Goal: Task Accomplishment & Management: Manage account settings

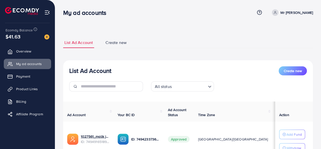
scroll to position [45, 0]
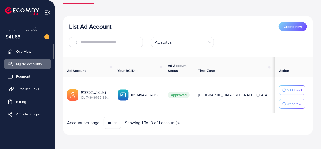
click at [29, 89] on span "Product Links" at bounding box center [28, 89] width 22 height 5
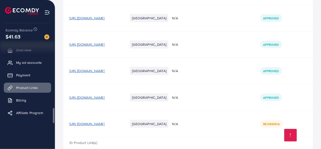
scroll to position [231, 0]
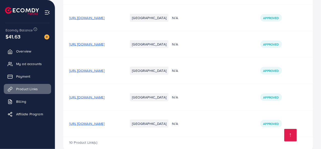
scroll to position [231, 0]
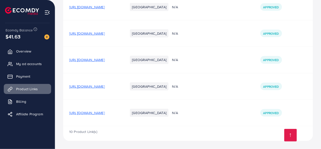
click at [105, 113] on span "[URL][DOMAIN_NAME]" at bounding box center [86, 112] width 35 height 5
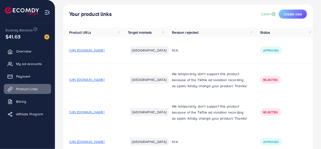
scroll to position [0, 0]
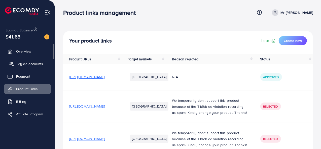
click at [27, 61] on span "My ad accounts" at bounding box center [30, 63] width 26 height 5
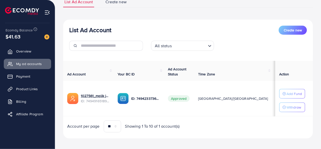
scroll to position [45, 0]
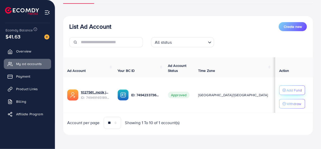
click at [290, 89] on p "Add Fund" at bounding box center [293, 90] width 15 height 6
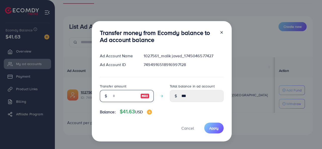
click at [112, 98] on input "number" at bounding box center [123, 96] width 25 height 12
type input "*"
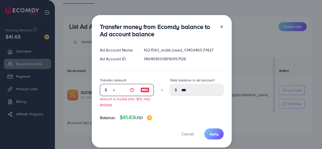
type input "****"
type input "**"
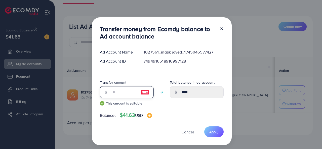
type input "*****"
type input "**"
click at [212, 133] on span "Apply" at bounding box center [213, 132] width 9 height 5
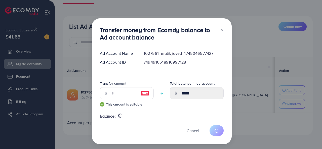
type input "***"
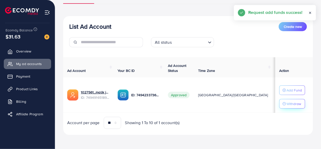
click at [287, 104] on p "Withdraw" at bounding box center [293, 104] width 15 height 6
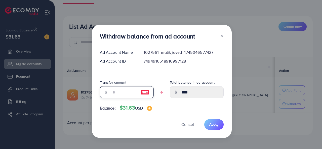
click at [124, 94] on input "text" at bounding box center [123, 92] width 25 height 12
type input "*"
type input "****"
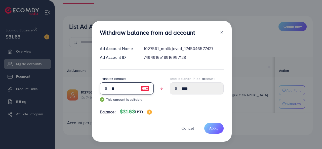
type input "***"
type input "****"
type input "***"
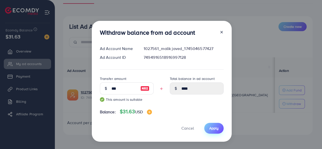
click at [212, 129] on span "Apply" at bounding box center [213, 128] width 9 height 5
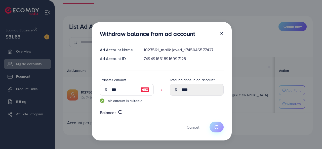
type input "****"
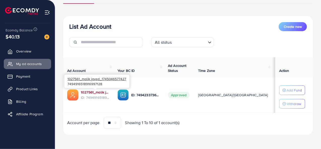
click at [89, 92] on link "1027561_malik javed_1745046577427" at bounding box center [95, 92] width 29 height 5
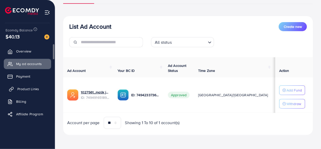
click at [28, 91] on span "Product Links" at bounding box center [28, 89] width 22 height 5
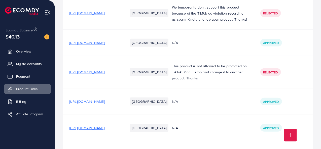
scroll to position [231, 0]
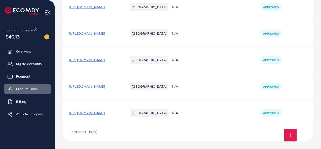
click at [105, 113] on span "[URL][DOMAIN_NAME]" at bounding box center [86, 112] width 35 height 5
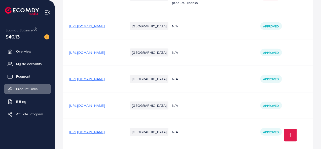
scroll to position [231, 0]
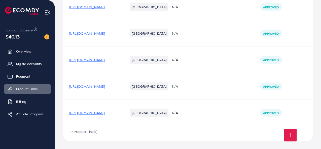
click at [105, 114] on span "[URL][DOMAIN_NAME]" at bounding box center [86, 112] width 35 height 5
click at [35, 63] on span "My ad accounts" at bounding box center [30, 63] width 26 height 5
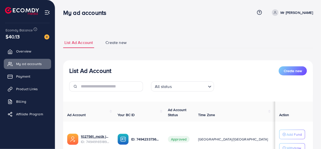
scroll to position [45, 0]
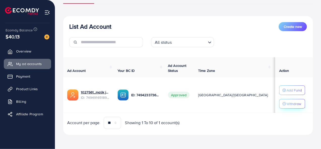
click at [290, 102] on p "Withdraw" at bounding box center [293, 104] width 15 height 6
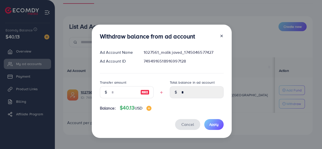
click at [195, 123] on button "Cancel" at bounding box center [187, 124] width 25 height 11
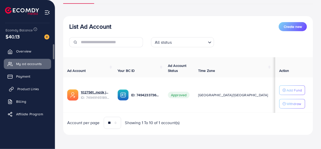
click at [20, 91] on span "Product Links" at bounding box center [28, 89] width 22 height 5
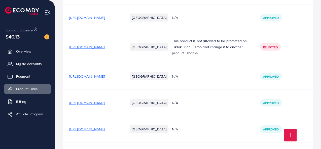
scroll to position [231, 0]
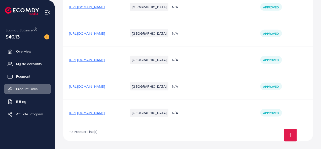
click at [105, 114] on span "[URL][DOMAIN_NAME]" at bounding box center [86, 112] width 35 height 5
click at [17, 62] on span "My ad accounts" at bounding box center [30, 63] width 26 height 5
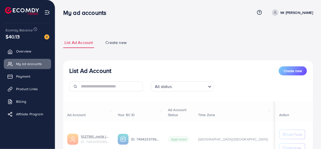
scroll to position [25, 0]
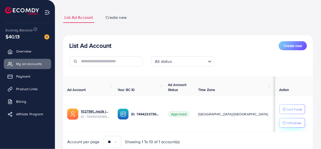
click at [292, 123] on p "Withdraw" at bounding box center [293, 123] width 15 height 6
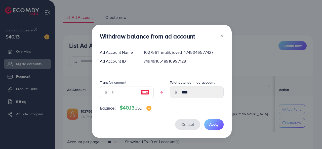
click at [184, 122] on span "Cancel" at bounding box center [187, 125] width 13 height 6
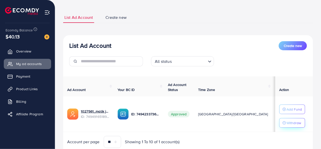
click at [289, 121] on p "Withdraw" at bounding box center [293, 123] width 15 height 6
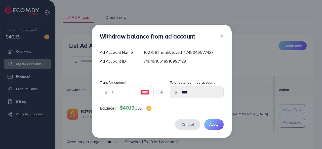
click at [191, 124] on span "Cancel" at bounding box center [187, 125] width 13 height 6
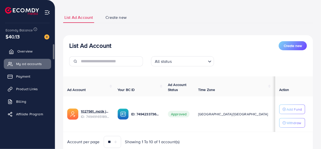
click at [24, 51] on span "Overview" at bounding box center [24, 51] width 15 height 5
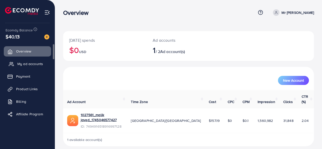
click at [30, 67] on link "My ad accounts" at bounding box center [27, 64] width 47 height 10
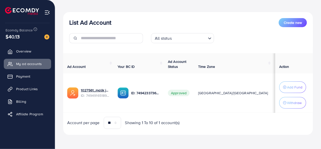
scroll to position [49, 0]
click at [289, 104] on p "Withdraw" at bounding box center [294, 103] width 15 height 6
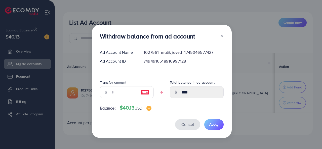
click at [181, 121] on button "Cancel" at bounding box center [187, 124] width 25 height 11
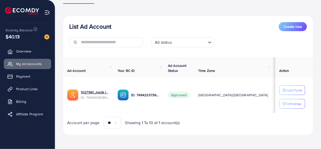
scroll to position [45, 0]
click at [294, 105] on p "Withdraw" at bounding box center [293, 104] width 15 height 6
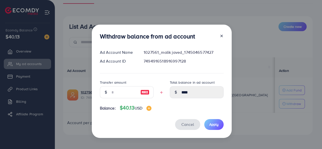
click at [191, 123] on span "Cancel" at bounding box center [187, 125] width 13 height 6
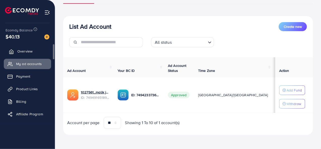
click at [21, 55] on link "Overview" at bounding box center [27, 51] width 47 height 10
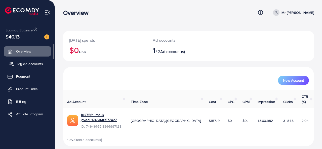
click at [28, 67] on link "My ad accounts" at bounding box center [27, 64] width 47 height 10
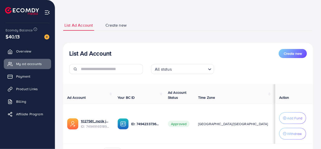
scroll to position [25, 0]
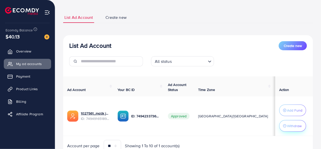
click at [291, 123] on p "Withdraw" at bounding box center [294, 126] width 15 height 6
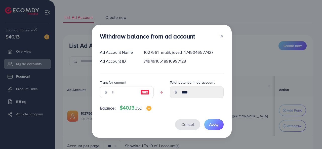
click at [185, 125] on span "Cancel" at bounding box center [187, 125] width 13 height 6
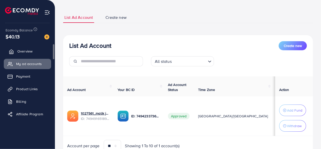
click at [17, 54] on span "Overview" at bounding box center [24, 51] width 15 height 5
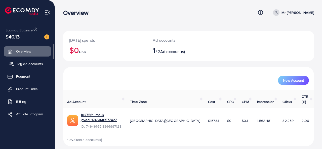
click at [24, 62] on span "My ad accounts" at bounding box center [30, 63] width 26 height 5
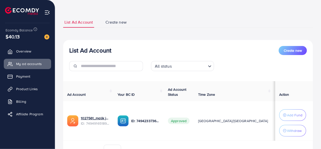
scroll to position [49, 0]
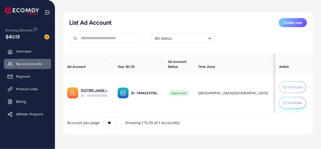
click at [289, 104] on p "Withdraw" at bounding box center [294, 103] width 15 height 6
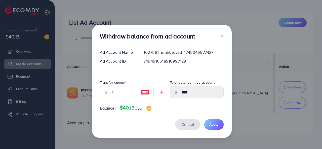
click at [186, 121] on button "Cancel" at bounding box center [187, 124] width 25 height 11
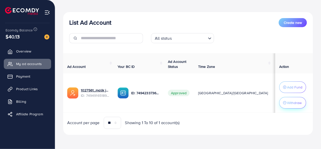
click at [288, 100] on p "Withdraw" at bounding box center [294, 103] width 15 height 6
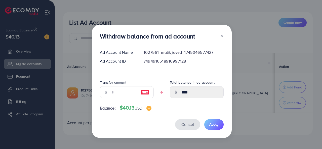
click at [196, 125] on button "Cancel" at bounding box center [187, 124] width 25 height 11
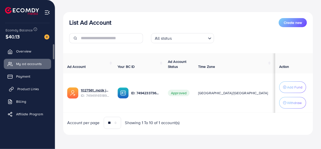
click at [27, 89] on span "Product Links" at bounding box center [28, 89] width 22 height 5
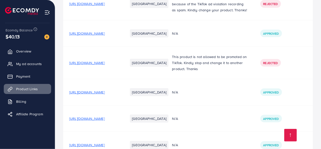
scroll to position [231, 0]
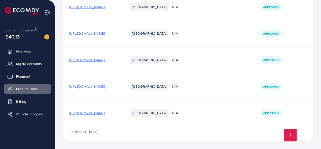
click at [105, 113] on span "[URL][DOMAIN_NAME]" at bounding box center [86, 112] width 35 height 5
